Goal: Transaction & Acquisition: Subscribe to service/newsletter

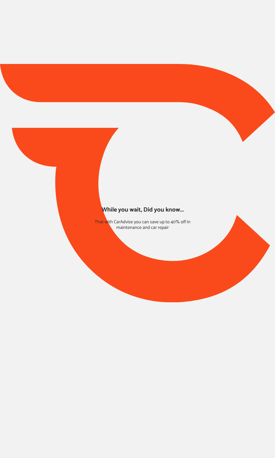
type input "*******"
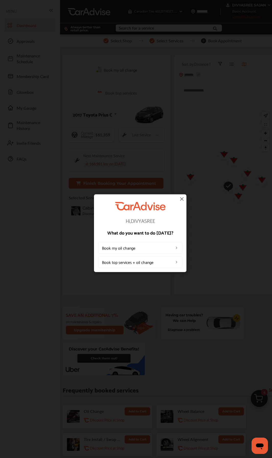
click at [181, 200] on img at bounding box center [182, 199] width 6 height 6
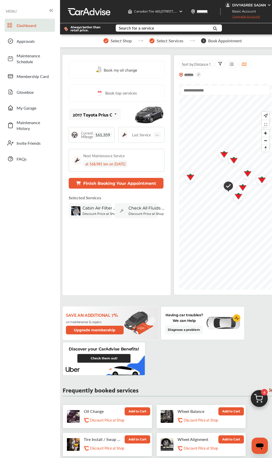
drag, startPoint x: 243, startPoint y: 17, endPoint x: 72, endPoint y: 48, distance: 173.4
click at [72, 48] on div "Select Shop Select Services 3 Book Appointment Book my oil change Book top serv…" at bounding box center [170, 458] width 217 height 836
click at [244, 17] on span "Upgrade Account" at bounding box center [241, 18] width 35 height 6
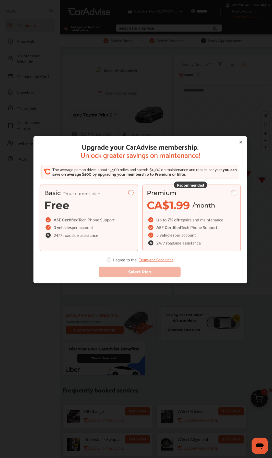
click at [167, 236] on span "5 vehicles" at bounding box center [165, 235] width 18 height 6
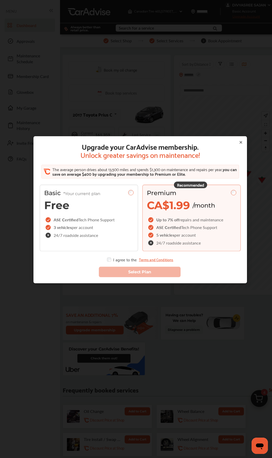
click at [109, 260] on div "I agree to the Terms and Conditions" at bounding box center [140, 260] width 66 height 4
click at [121, 268] on button "Select Plan" at bounding box center [140, 272] width 82 height 10
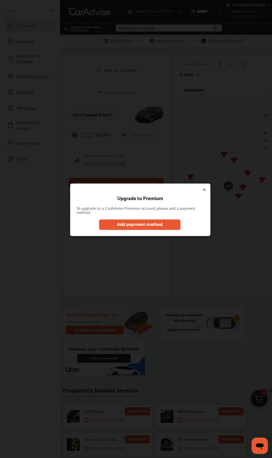
click at [158, 227] on button "Add payment method" at bounding box center [140, 225] width 82 height 10
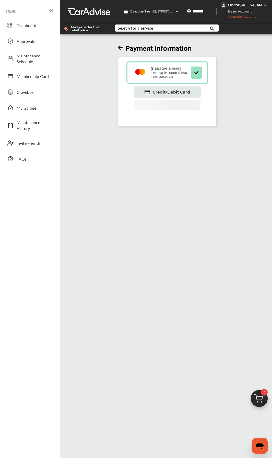
click at [248, 16] on span "Upgrade Account" at bounding box center [237, 18] width 35 height 6
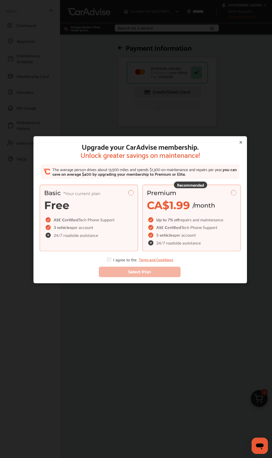
click at [164, 218] on span "Up to 7% off" at bounding box center [167, 220] width 23 height 6
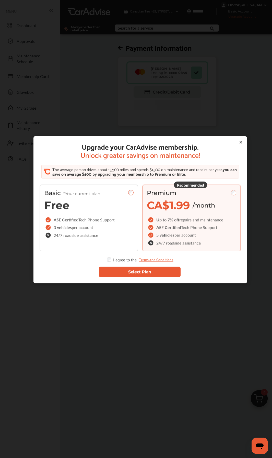
click at [119, 272] on button "Select Plan" at bounding box center [140, 272] width 82 height 10
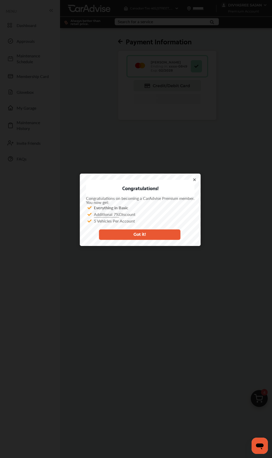
drag, startPoint x: 146, startPoint y: 238, endPoint x: 149, endPoint y: 239, distance: 3.4
click at [146, 238] on button "Got it!" at bounding box center [140, 235] width 82 height 10
